Goal: Task Accomplishment & Management: Manage account settings

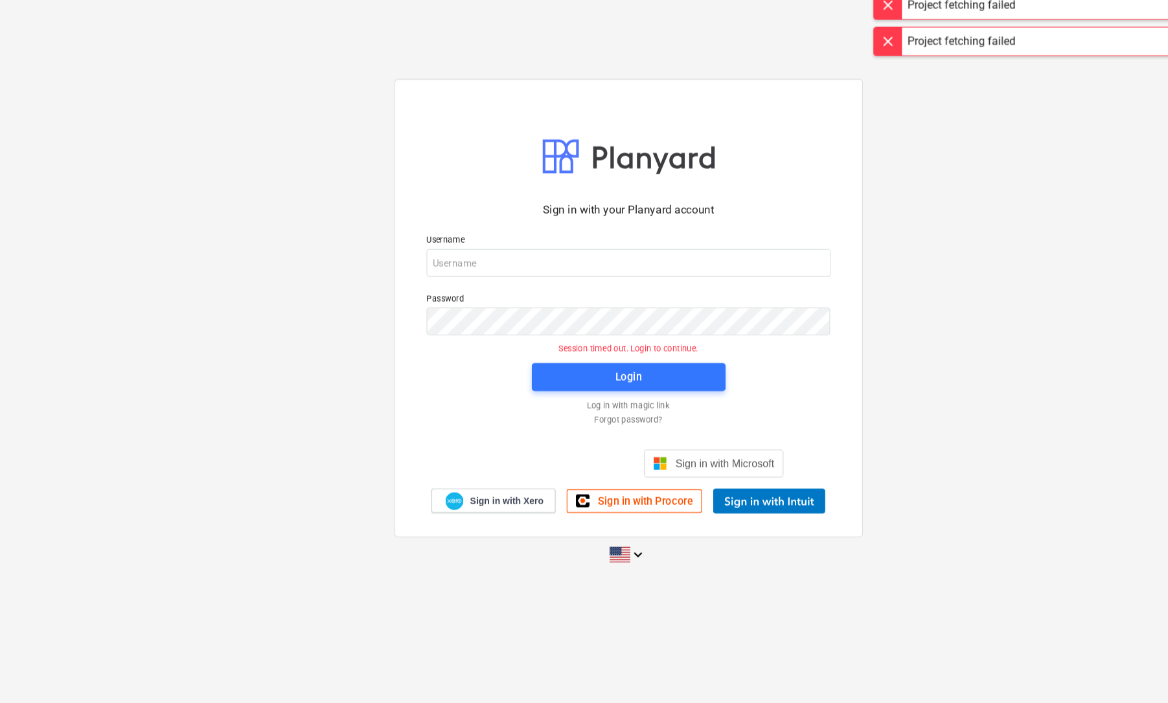
click at [828, 60] on div at bounding box center [825, 54] width 26 height 26
